Goal: Task Accomplishment & Management: Manage account settings

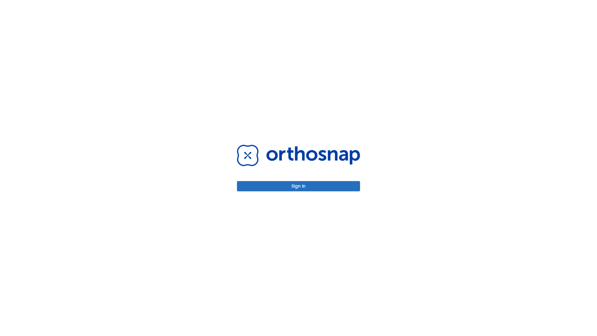
click at [299, 186] on button "Sign in" at bounding box center [298, 186] width 123 height 10
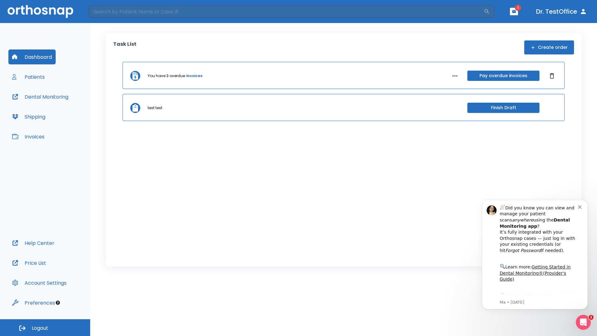
click at [45, 327] on span "Logout" at bounding box center [40, 328] width 16 height 7
